Goal: Check status: Check status

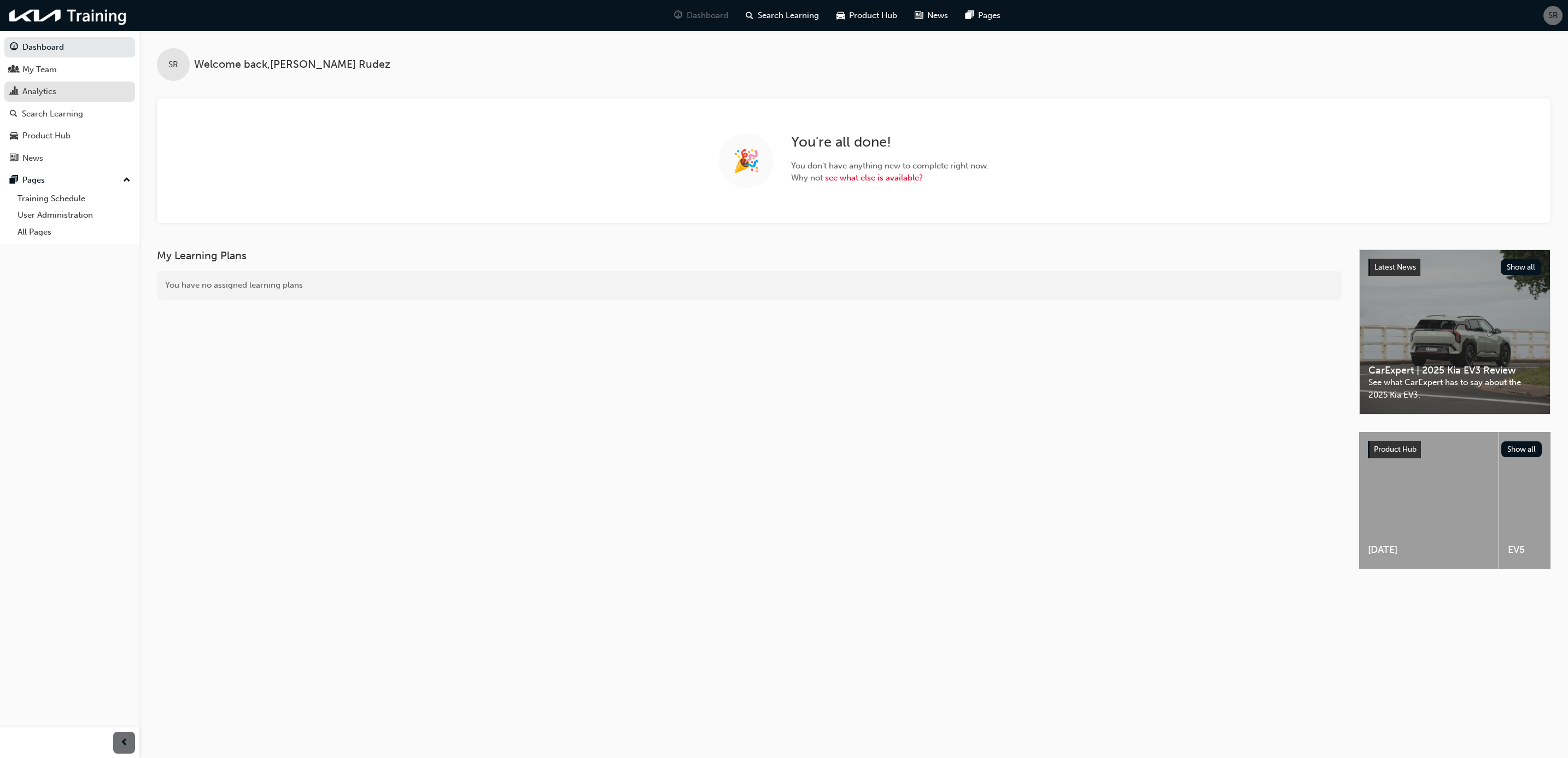
click at [37, 94] on div "Analytics" at bounding box center [40, 91] width 34 height 13
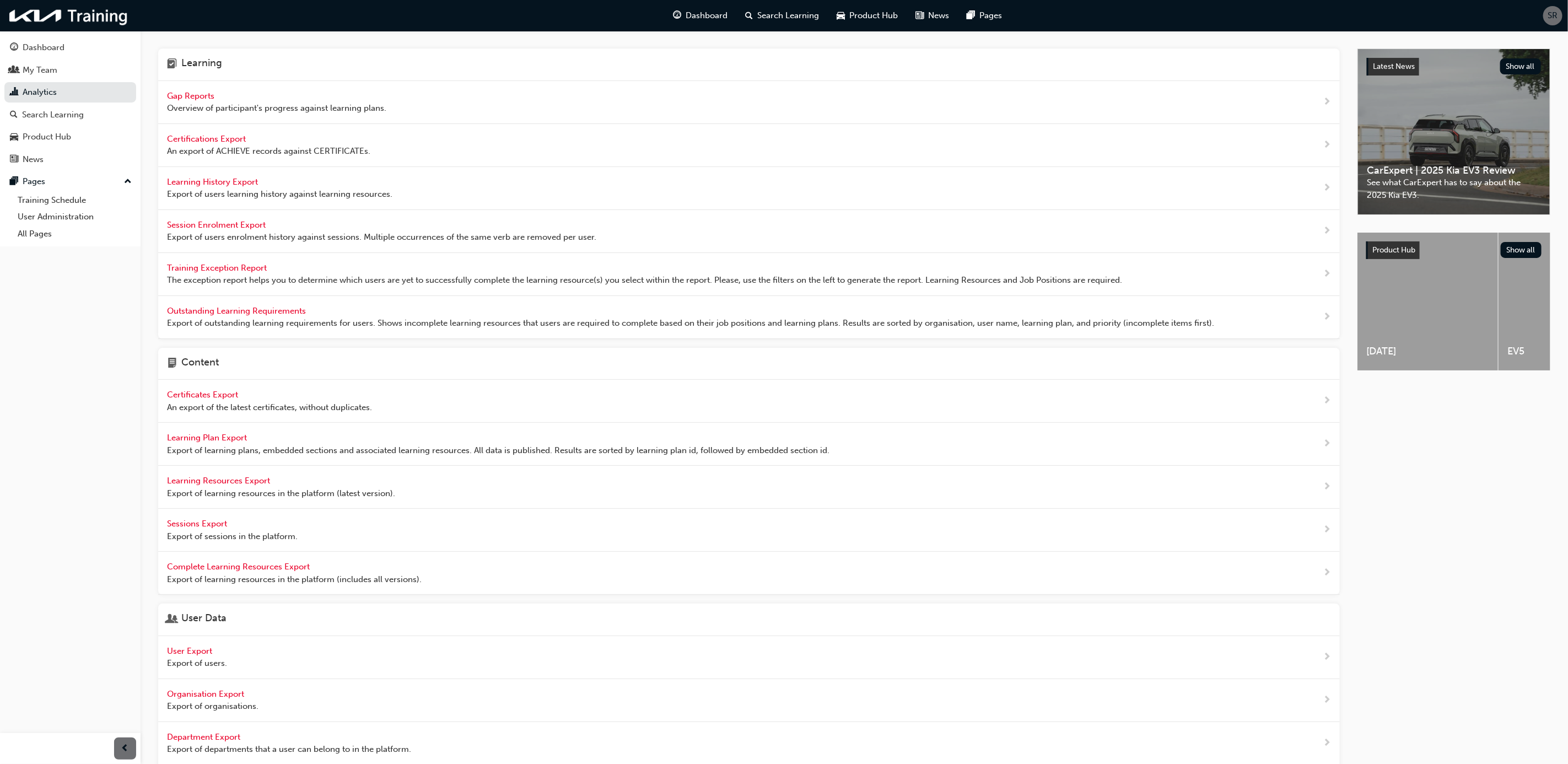
click at [194, 93] on span "Gap Reports" at bounding box center [191, 96] width 50 height 10
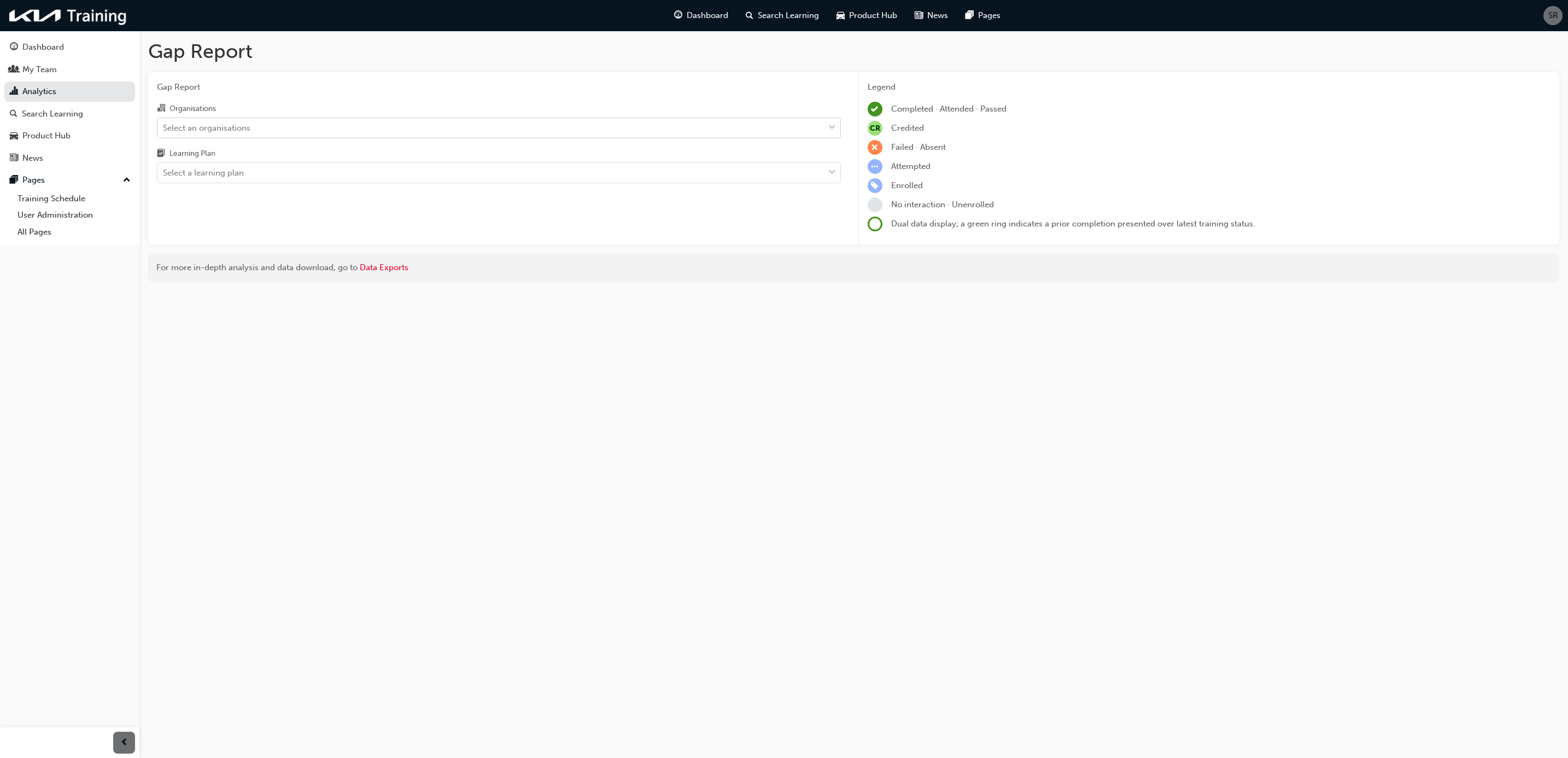
click at [250, 132] on div "Select an organisations" at bounding box center [207, 127] width 88 height 13
click at [164, 132] on input "Organisations Select an organisations" at bounding box center [164, 127] width 1 height 9
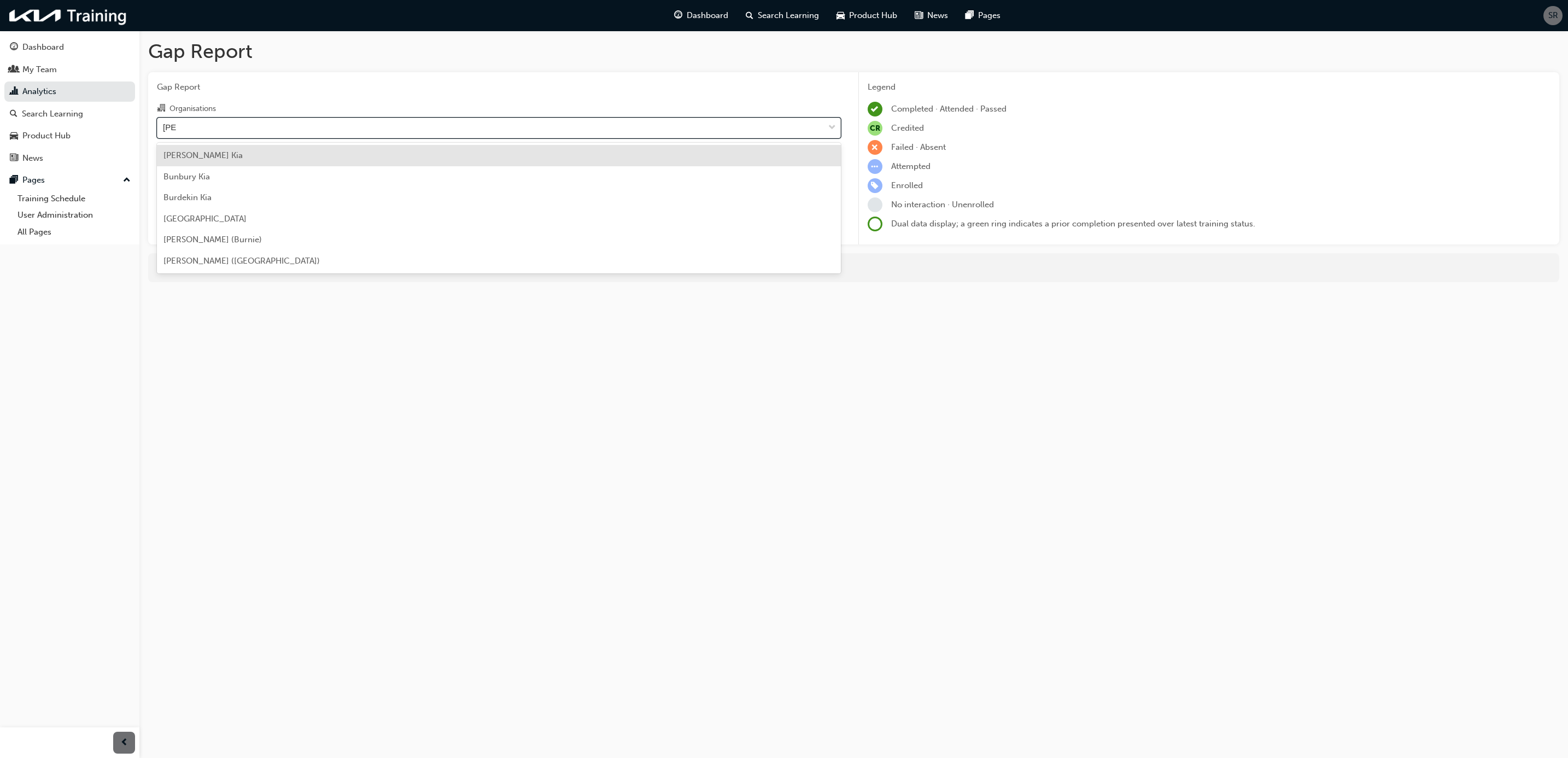
type input "[PERSON_NAME]"
click at [244, 153] on div "Burdekin Kia" at bounding box center [499, 155] width 684 height 21
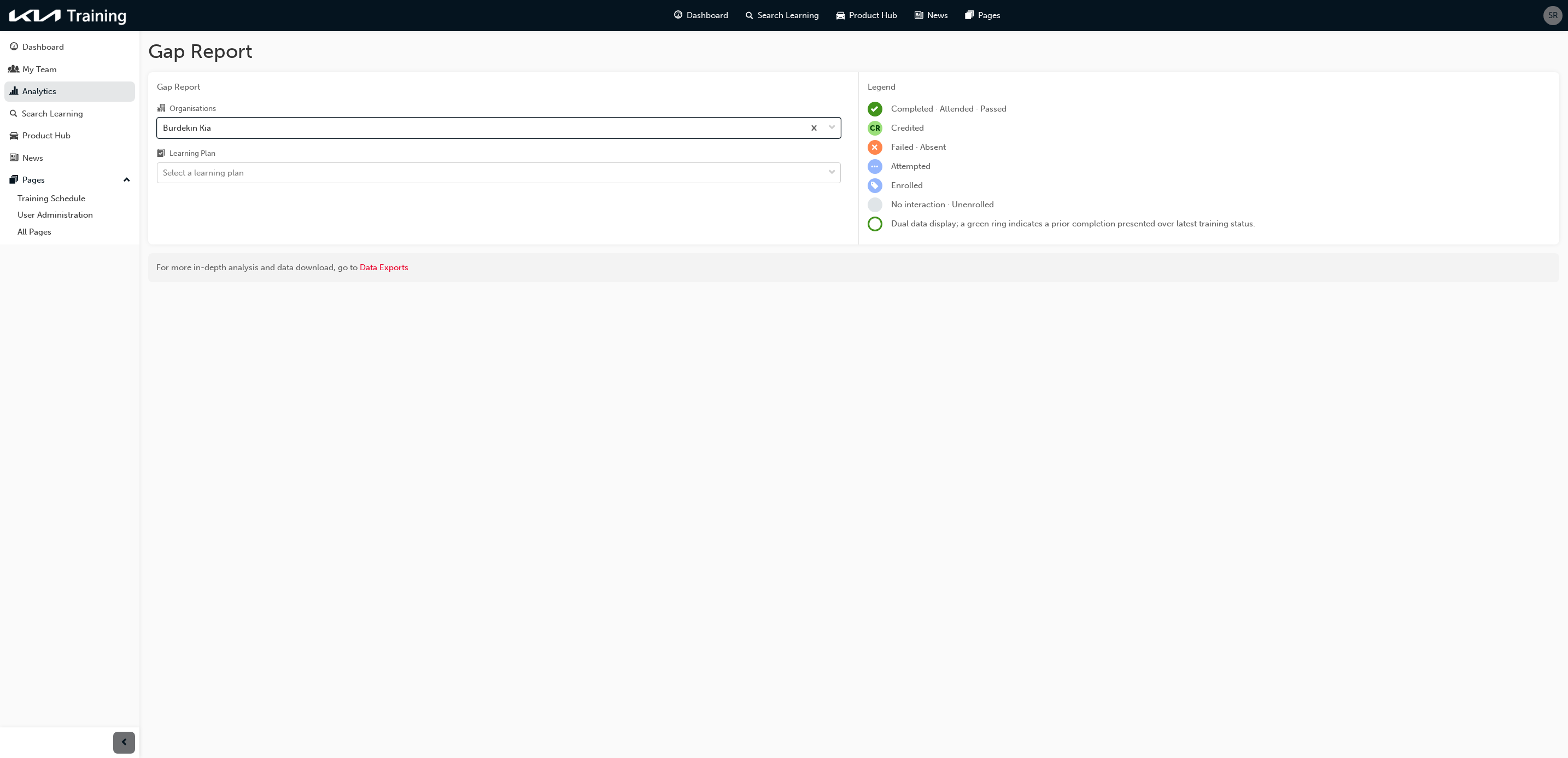
click at [243, 173] on div "Select a learning plan" at bounding box center [203, 173] width 81 height 13
click at [164, 173] on input "Learning Plan Select a learning plan" at bounding box center [164, 172] width 1 height 9
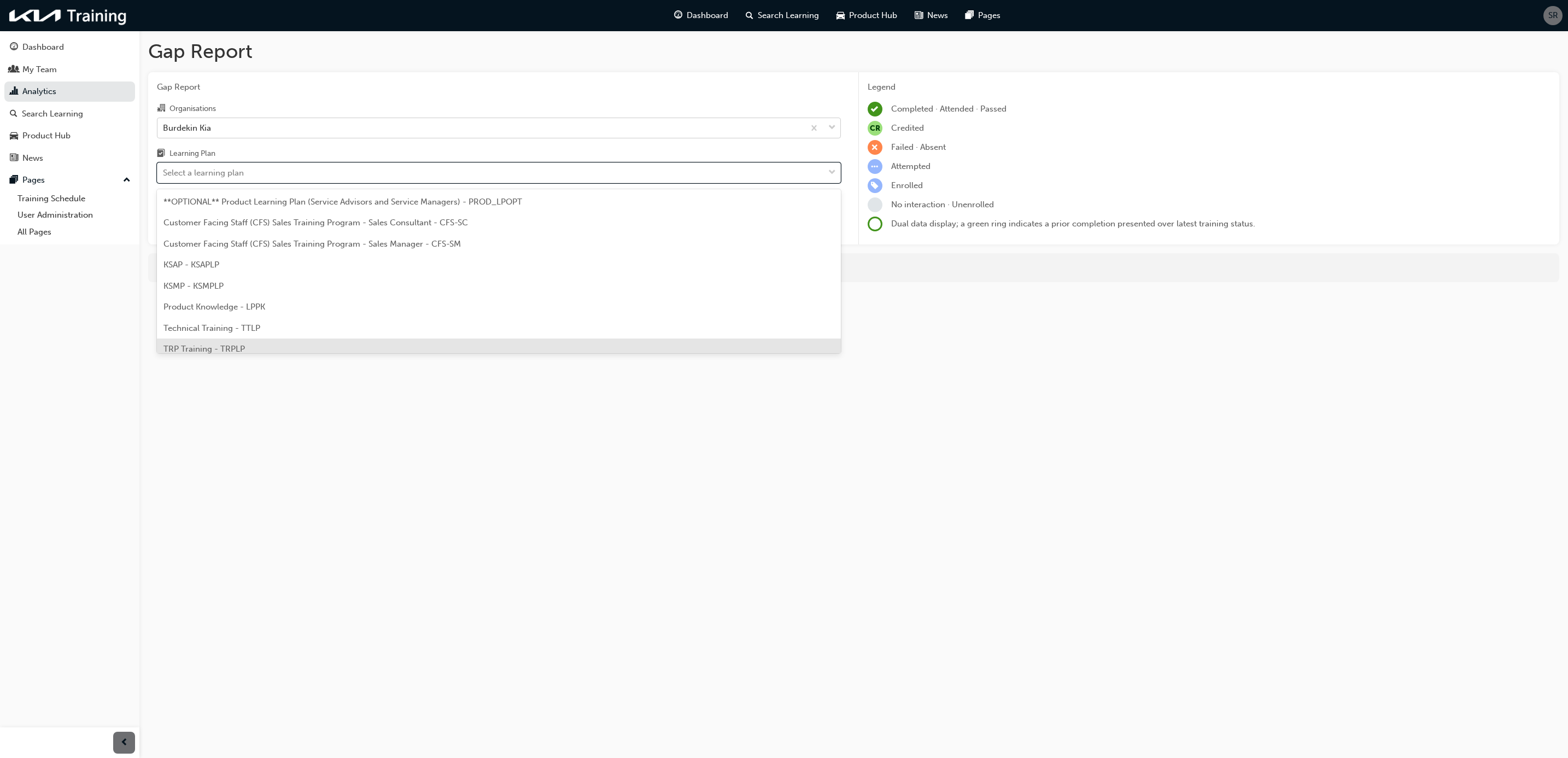
click at [239, 348] on span "TRP Training - TRPLP" at bounding box center [205, 349] width 82 height 10
